Goal: Task Accomplishment & Management: Use online tool/utility

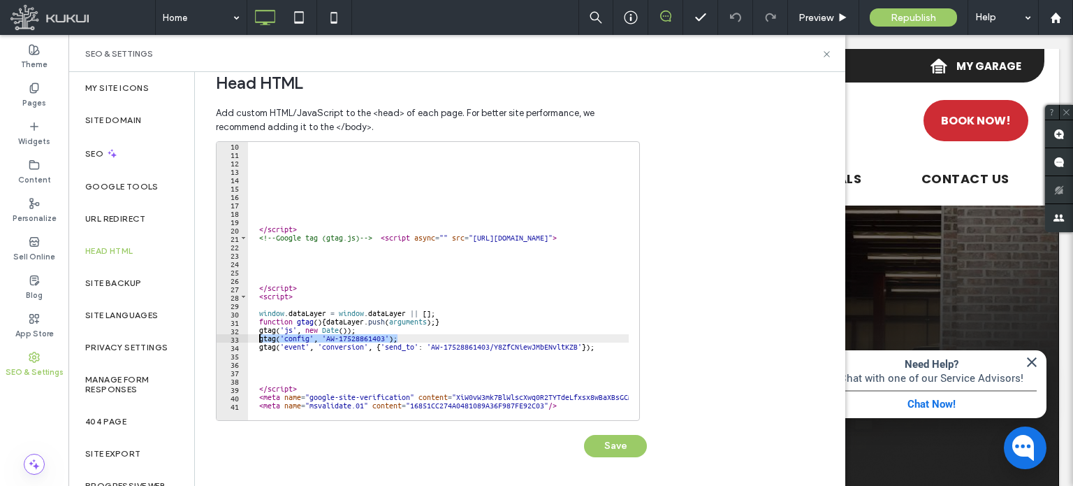
drag, startPoint x: 397, startPoint y: 338, endPoint x: 258, endPoint y: 339, distance: 139.1
click at [258, 339] on div "</ script > <!-- Google tag (gtag.js) --> < script async = "" src = "[URL][DOMA…" at bounding box center [492, 283] width 488 height 284
paste textarea "Cursor at row 33"
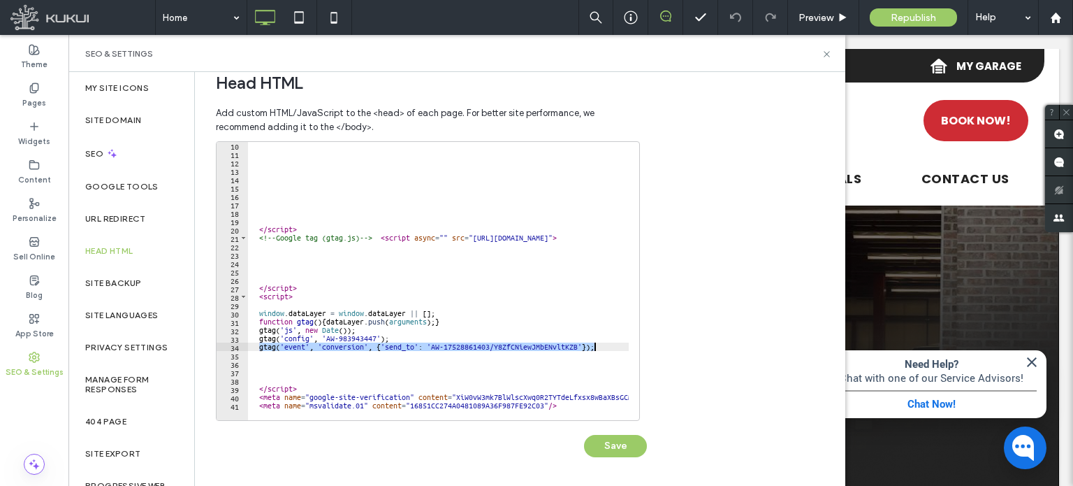
drag, startPoint x: 259, startPoint y: 346, endPoint x: 595, endPoint y: 345, distance: 336.2
click at [595, 345] on div "</ script > <!-- Google tag (gtag.js) --> < script async = "" src = "[URL][DOMA…" at bounding box center [492, 283] width 488 height 284
paste textarea "Cursor at row 34"
type textarea "**********"
click at [625, 449] on button "Save" at bounding box center [615, 446] width 63 height 22
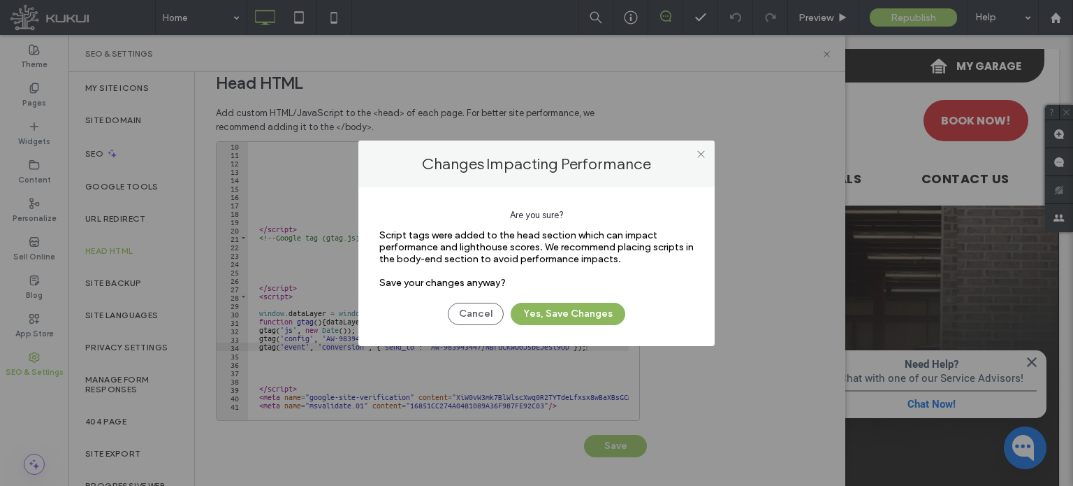
click at [584, 311] on button "Yes, Save Changes" at bounding box center [568, 314] width 115 height 22
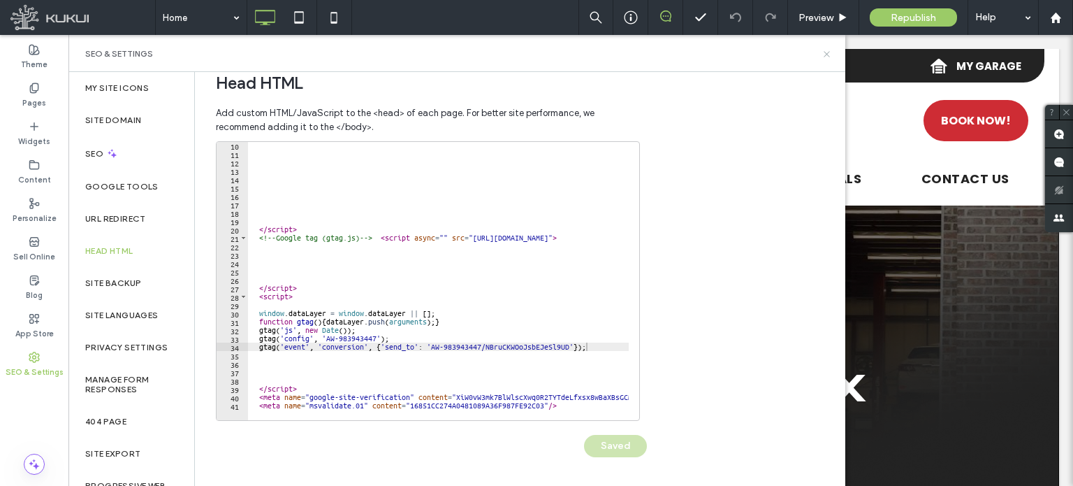
click at [827, 51] on icon at bounding box center [827, 54] width 10 height 10
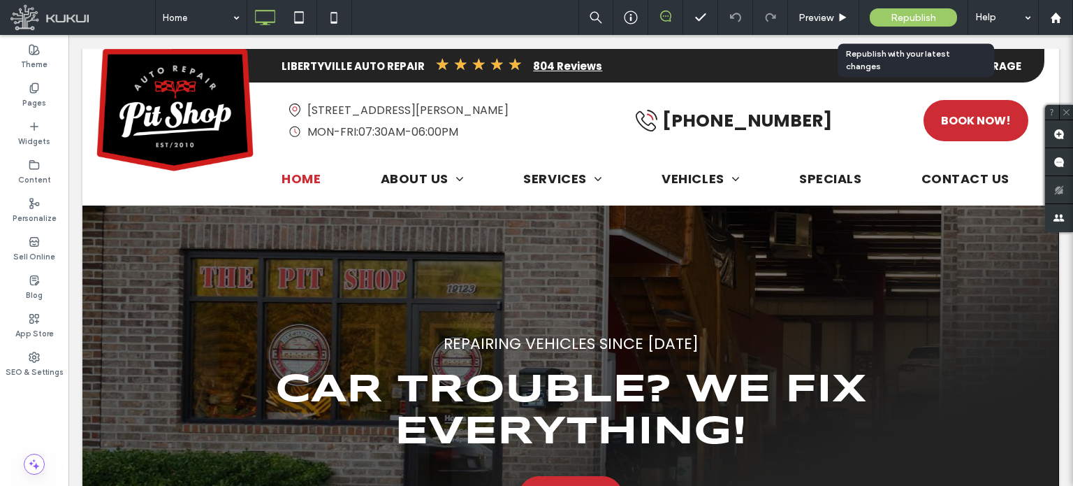
click at [900, 17] on span "Republish" at bounding box center [913, 18] width 45 height 12
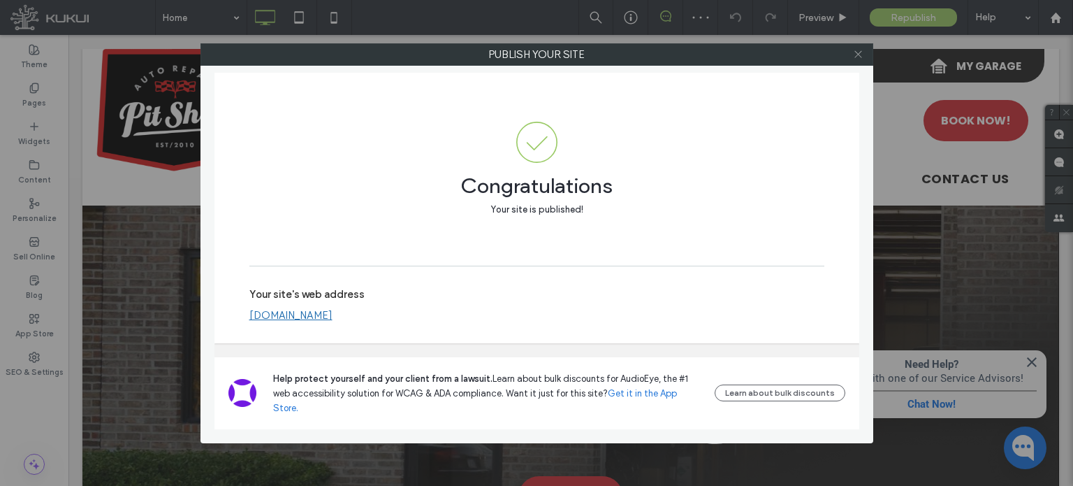
click at [859, 53] on use at bounding box center [858, 54] width 7 height 7
